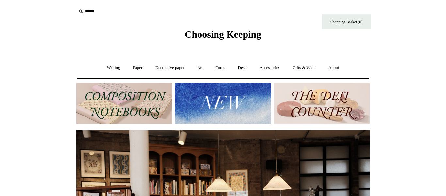
click at [90, 11] on input "text" at bounding box center [116, 12] width 80 height 12
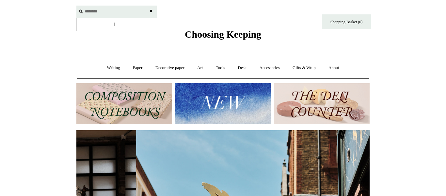
scroll to position [0, 293]
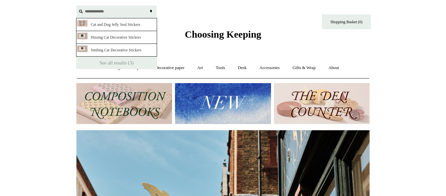
type input "**********"
click at [148, 6] on input "*" at bounding box center [151, 11] width 7 height 11
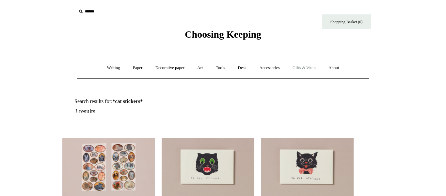
click at [306, 65] on link "Gifts & Wrap +" at bounding box center [304, 67] width 35 height 17
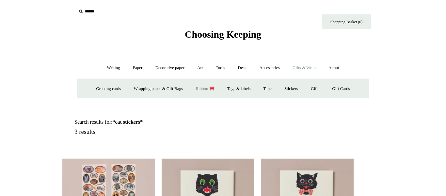
click at [198, 86] on link "Ribbon 🎀" at bounding box center [205, 88] width 31 height 17
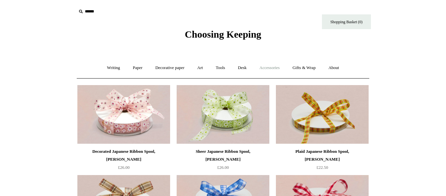
click at [265, 67] on link "Accessories +" at bounding box center [270, 67] width 32 height 17
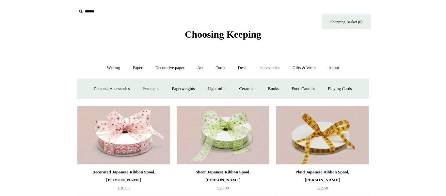
click at [144, 90] on link "Pen cases" at bounding box center [151, 88] width 28 height 17
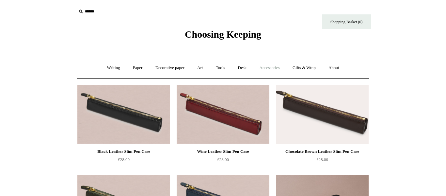
click at [271, 69] on link "Accessories +" at bounding box center [270, 67] width 32 height 17
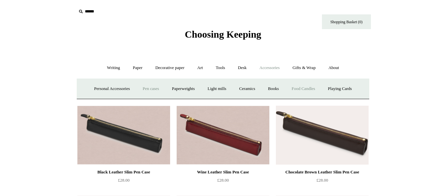
click at [304, 88] on link "Food Candles" at bounding box center [303, 88] width 35 height 17
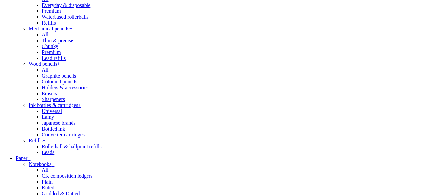
scroll to position [176, 0]
